Goal: Transaction & Acquisition: Purchase product/service

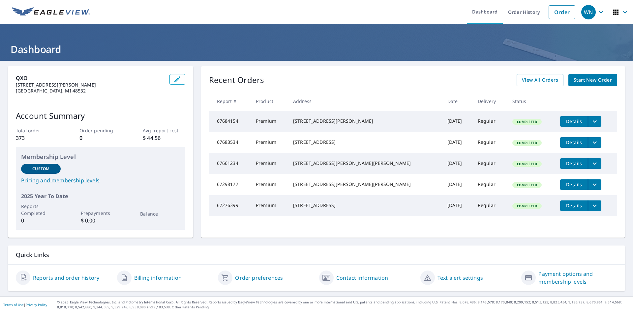
click at [557, 14] on link "Order" at bounding box center [561, 12] width 27 height 14
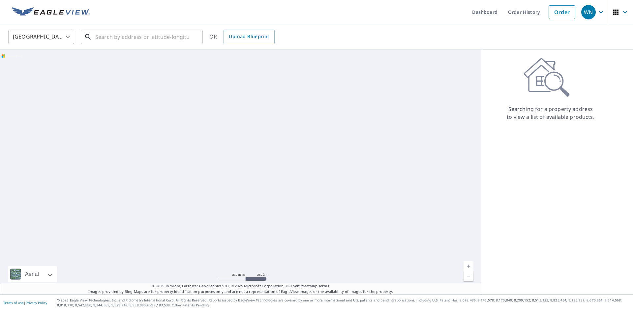
click at [145, 39] on input "text" at bounding box center [142, 37] width 94 height 18
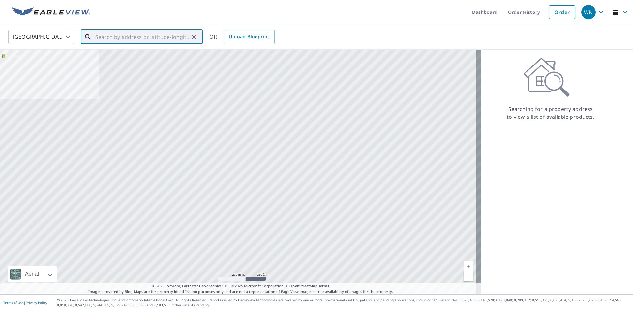
paste input "1399 Proper St. [PERSON_NAME][GEOGRAPHIC_DATA], 48529"
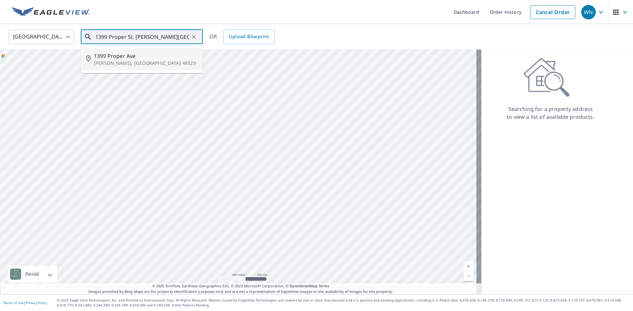
click at [149, 58] on span "1399 Proper Ave" at bounding box center [145, 56] width 103 height 8
type input "[STREET_ADDRESS]"
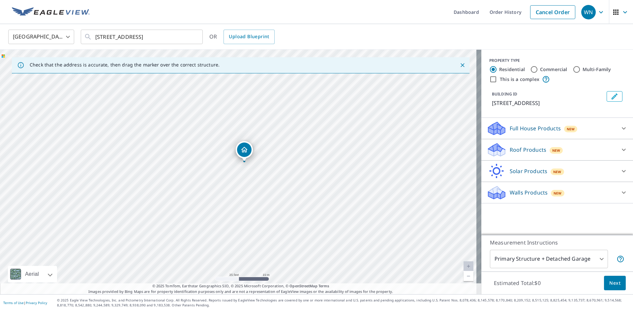
click at [519, 149] on p "Roof Products" at bounding box center [527, 150] width 37 height 8
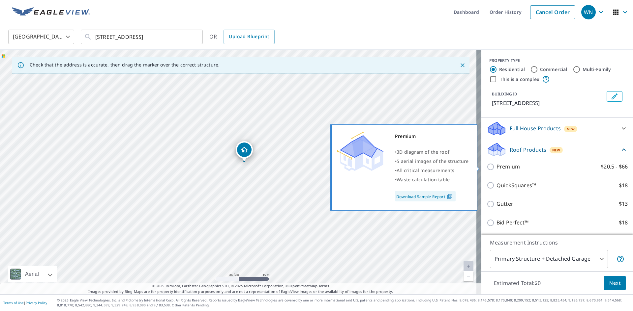
click at [502, 167] on p "Premium" at bounding box center [507, 167] width 23 height 8
click at [496, 167] on input "Premium $20.5 - $66" at bounding box center [491, 167] width 10 height 8
checkbox input "true"
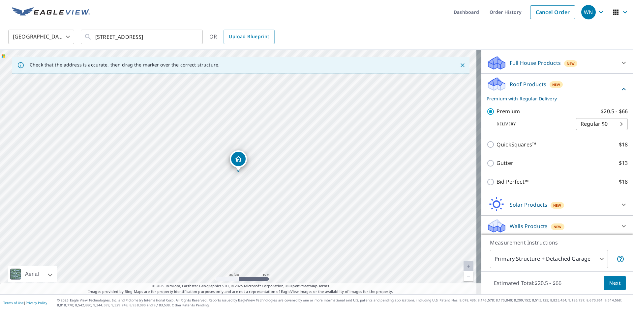
scroll to position [68, 0]
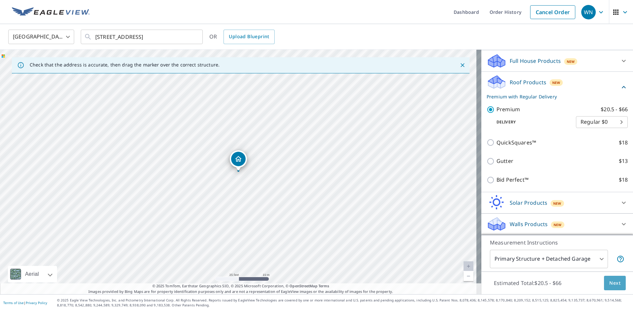
click at [609, 284] on span "Next" at bounding box center [614, 283] width 11 height 8
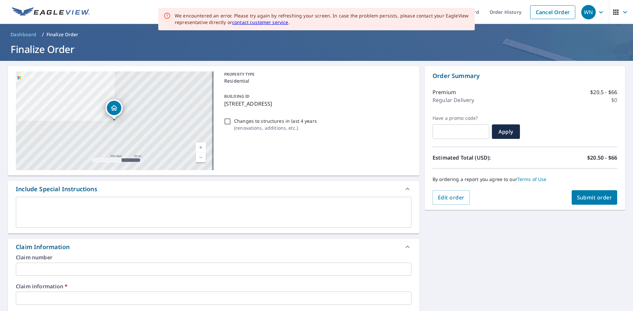
scroll to position [66, 0]
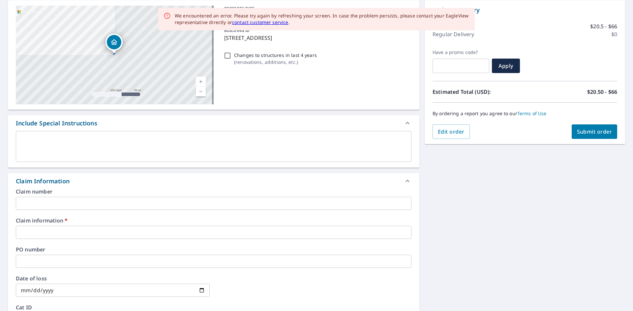
click at [70, 235] on input "text" at bounding box center [213, 232] width 395 height 13
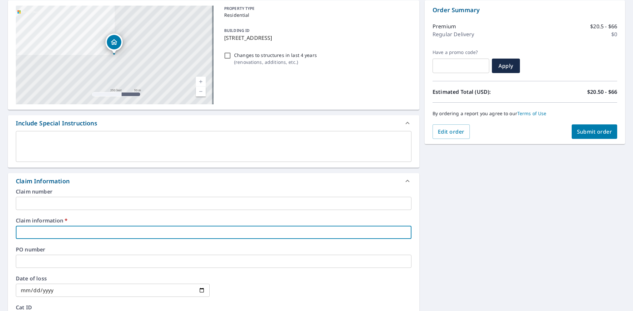
paste input "TF32228"
type input "TF32228"
checkbox input "true"
type input "TF32228"
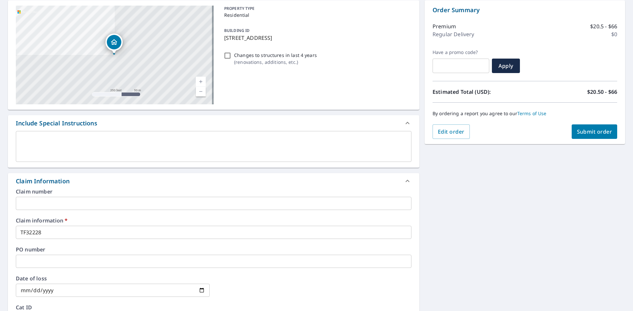
click at [465, 195] on div "[STREET_ADDRESS] A standard road map Aerial A detailed look from above Labels L…" at bounding box center [316, 236] width 633 height 483
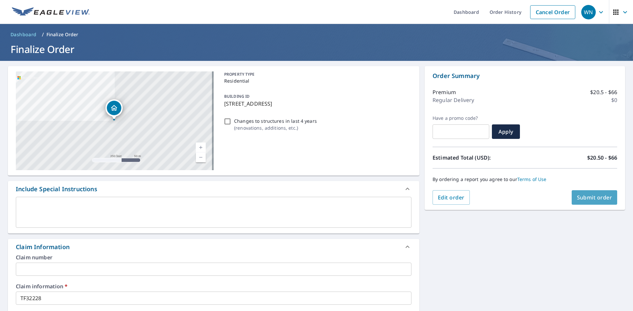
click at [582, 194] on button "Submit order" at bounding box center [594, 197] width 46 height 14
checkbox input "true"
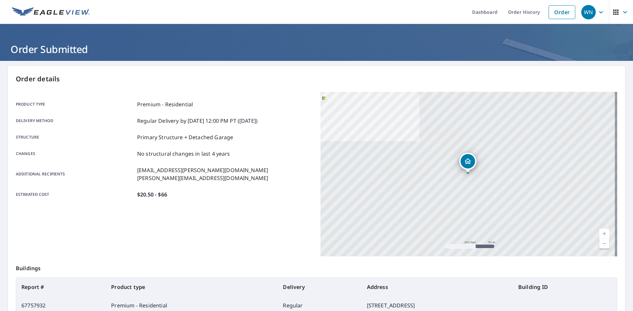
click at [518, 13] on link "Order History" at bounding box center [523, 12] width 42 height 24
